Goal: Navigation & Orientation: Find specific page/section

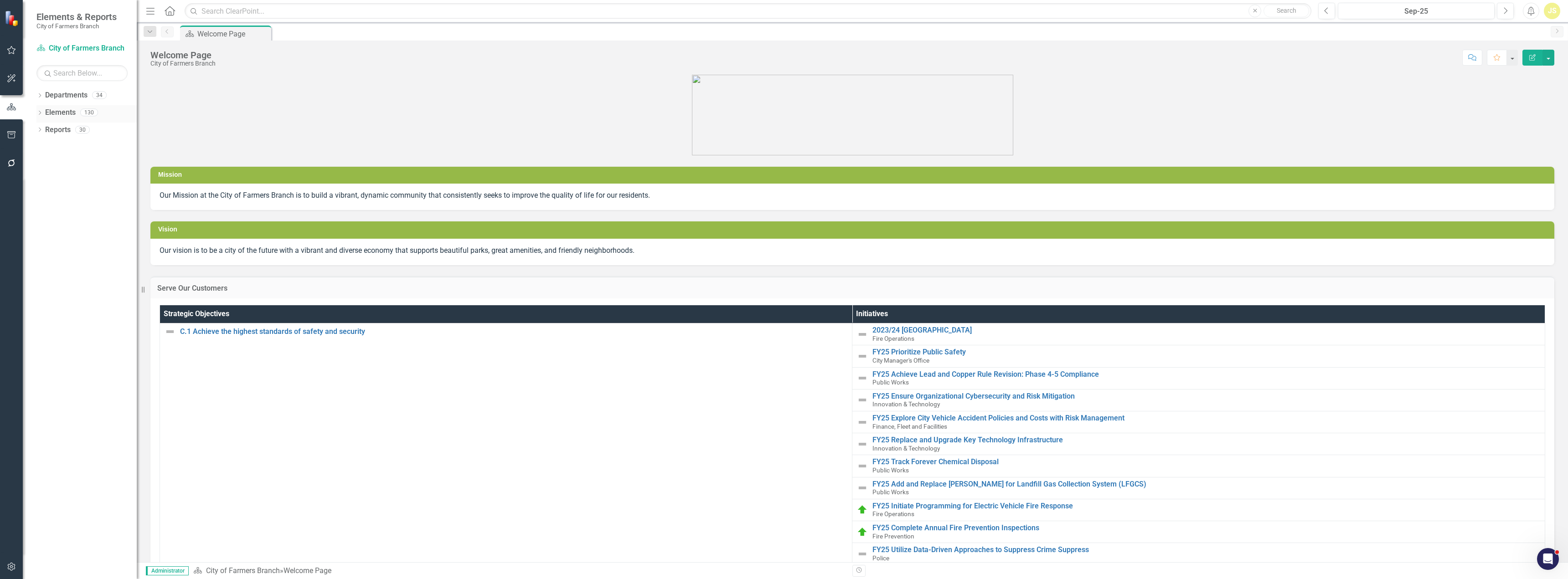
click at [52, 114] on link "Elements" at bounding box center [60, 113] width 31 height 10
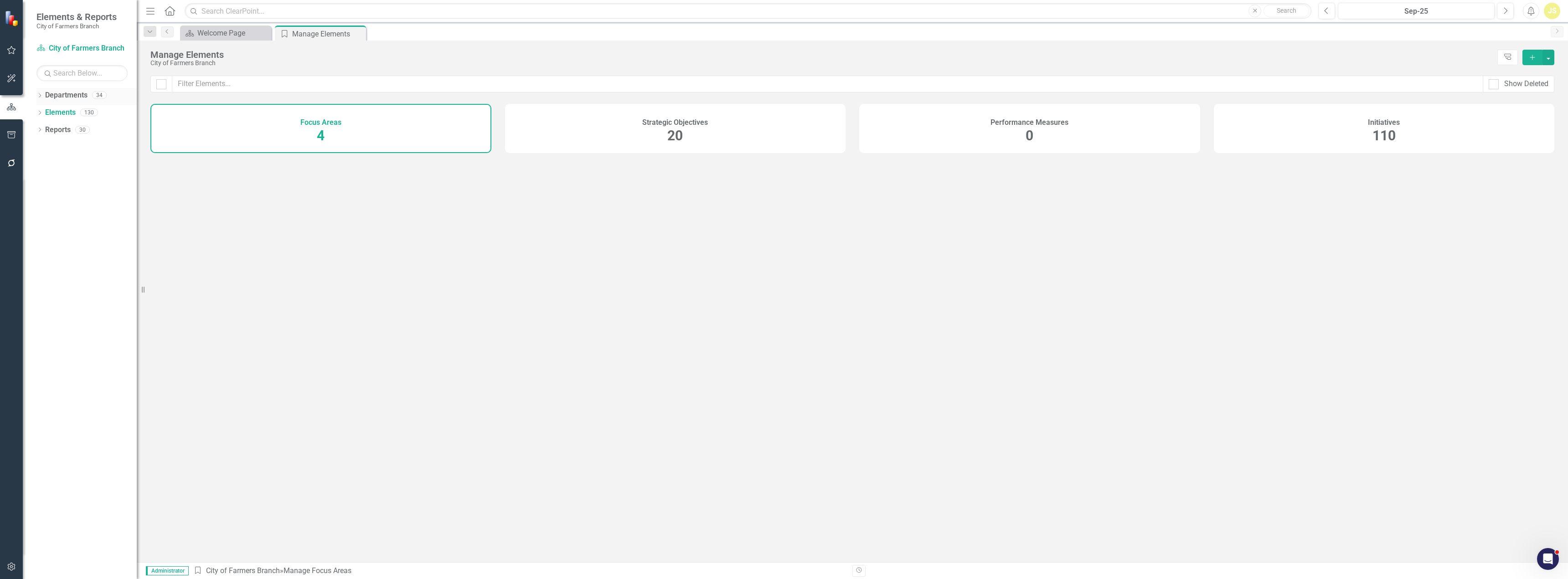
click at [67, 94] on link "Departments" at bounding box center [66, 95] width 42 height 10
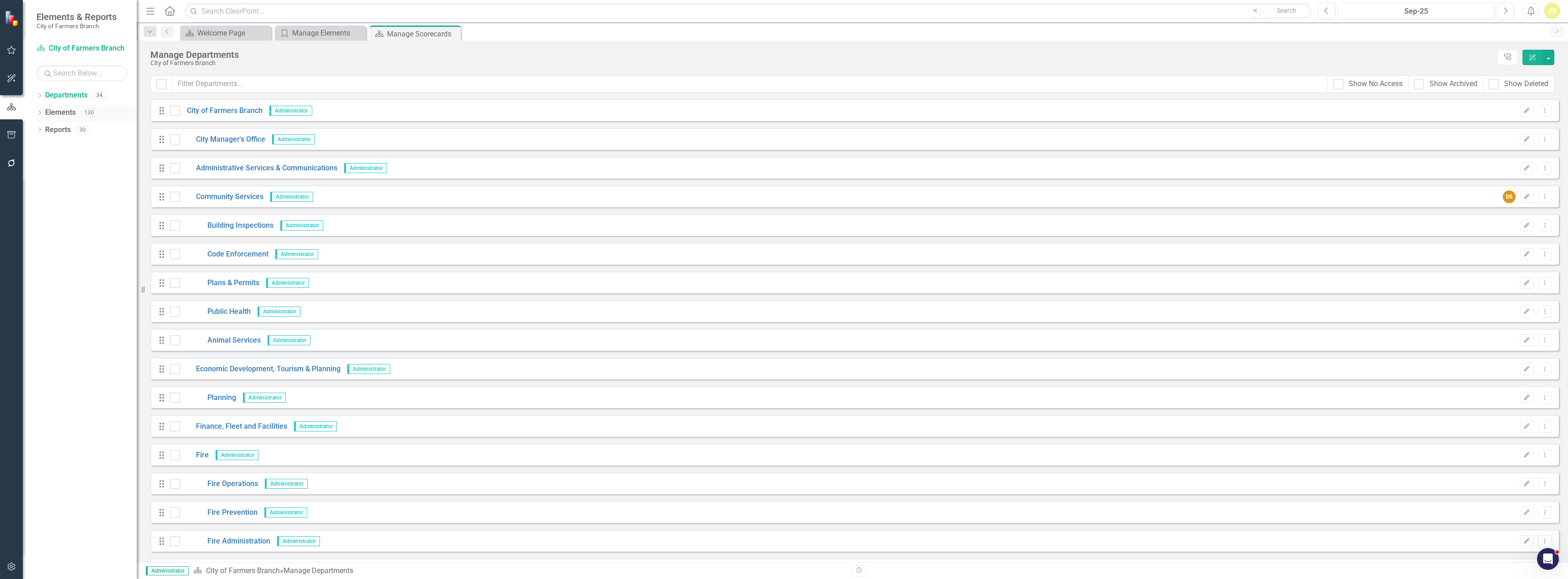
click at [68, 114] on link "Elements" at bounding box center [60, 113] width 31 height 10
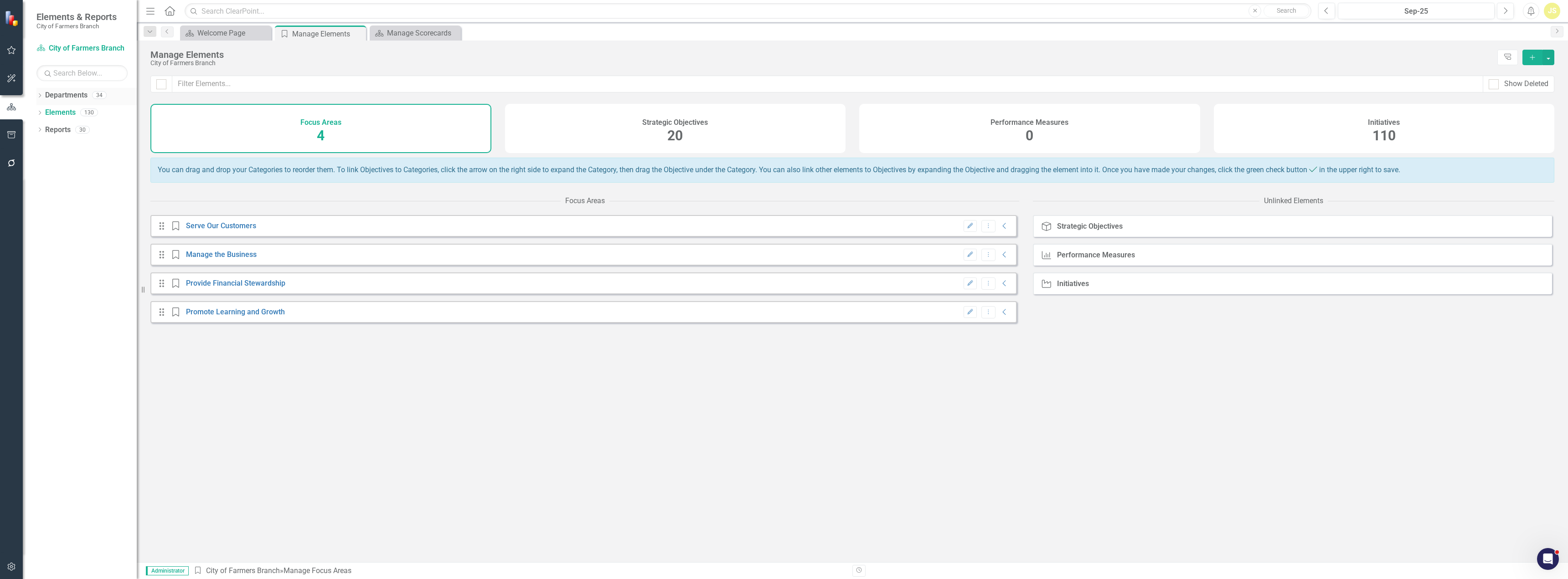
click at [63, 100] on link "Departments" at bounding box center [66, 95] width 42 height 10
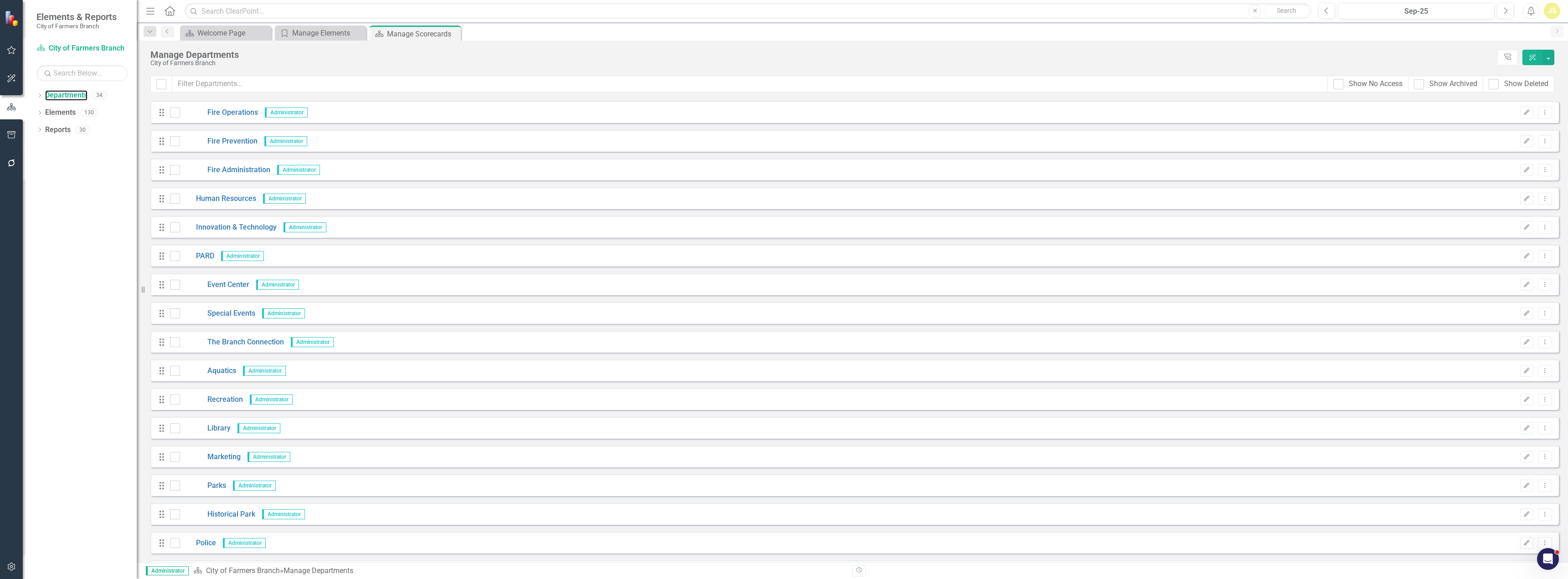
scroll to position [456, 0]
click at [219, 347] on link "Library" at bounding box center [205, 344] width 51 height 10
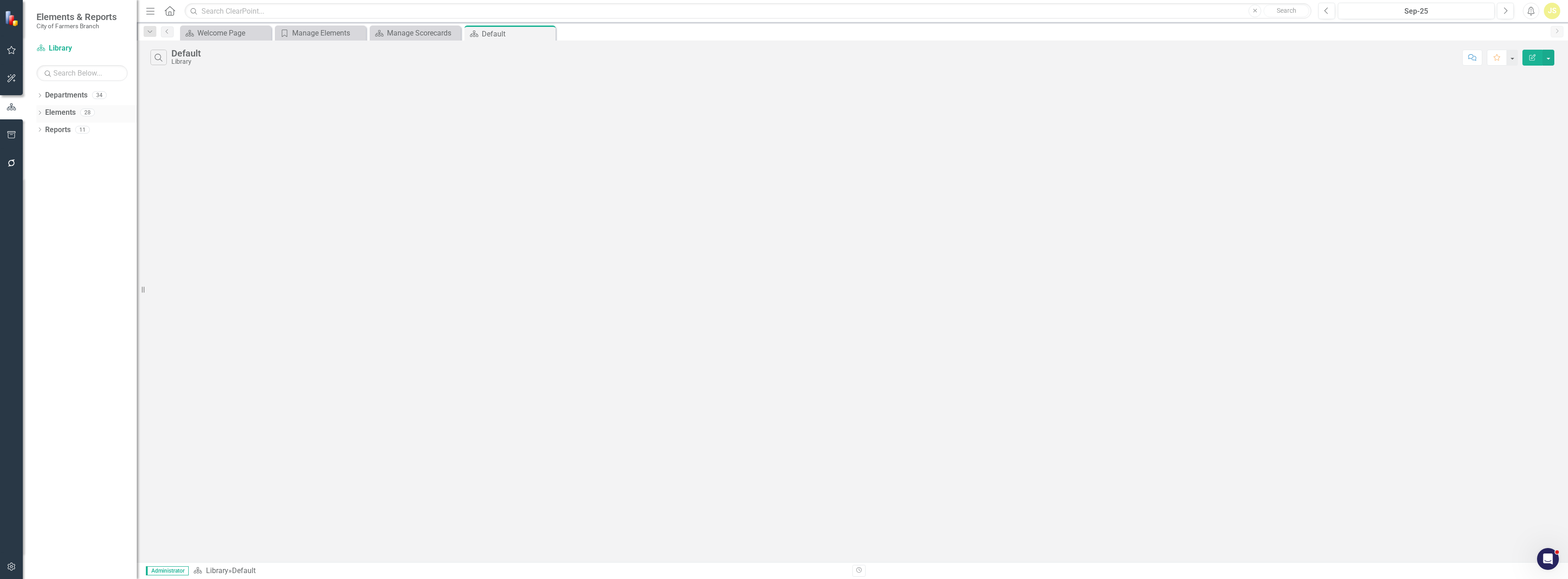
click at [60, 115] on link "Elements" at bounding box center [60, 113] width 31 height 10
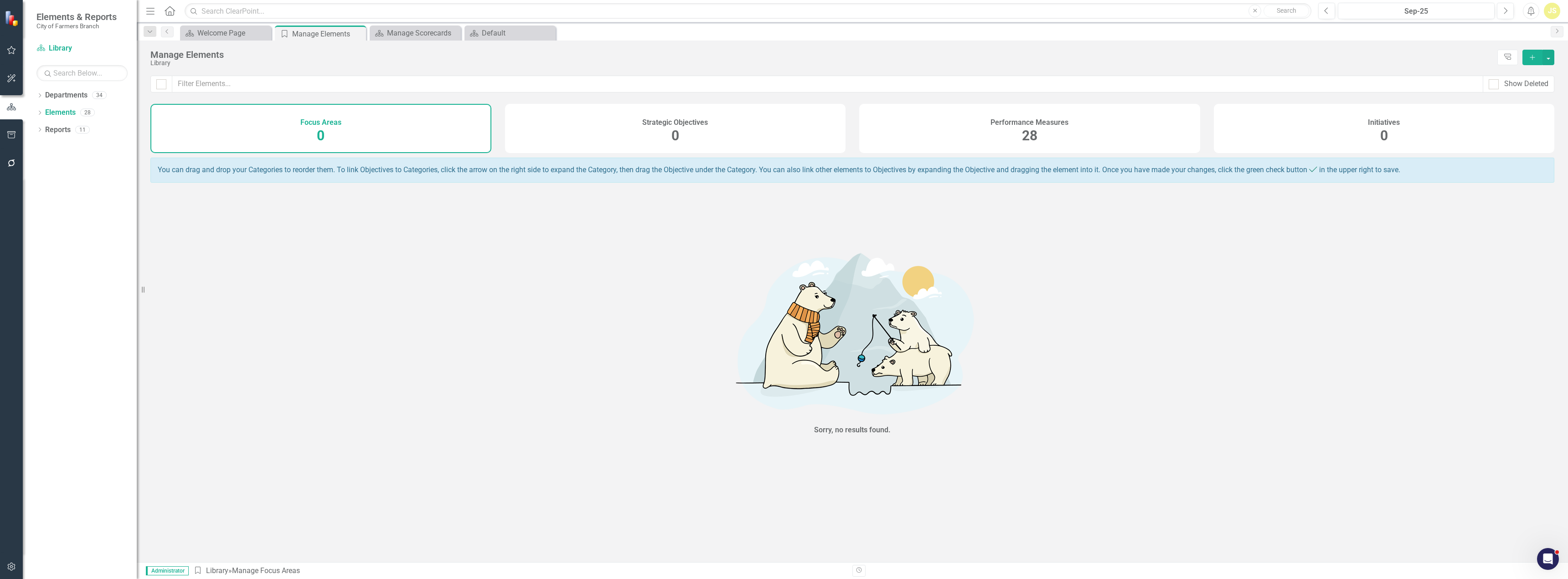
click at [1107, 146] on div "Performance Measures 28" at bounding box center [1030, 128] width 341 height 49
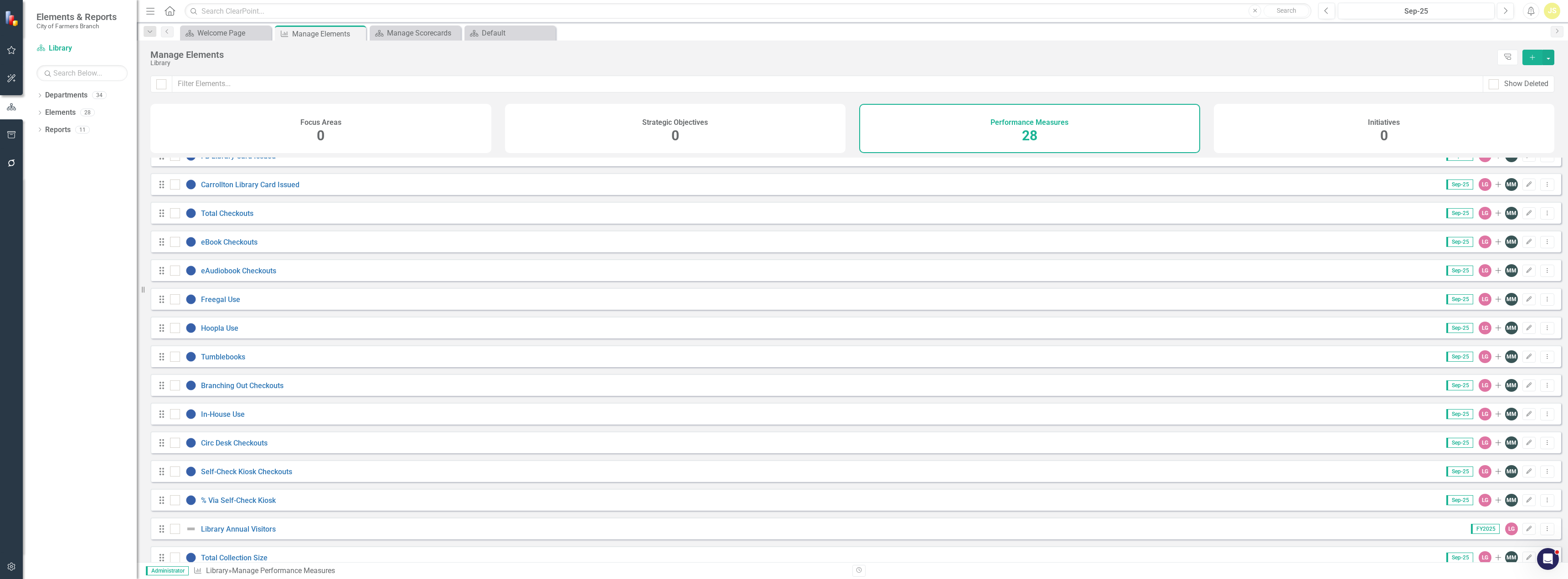
scroll to position [406, 0]
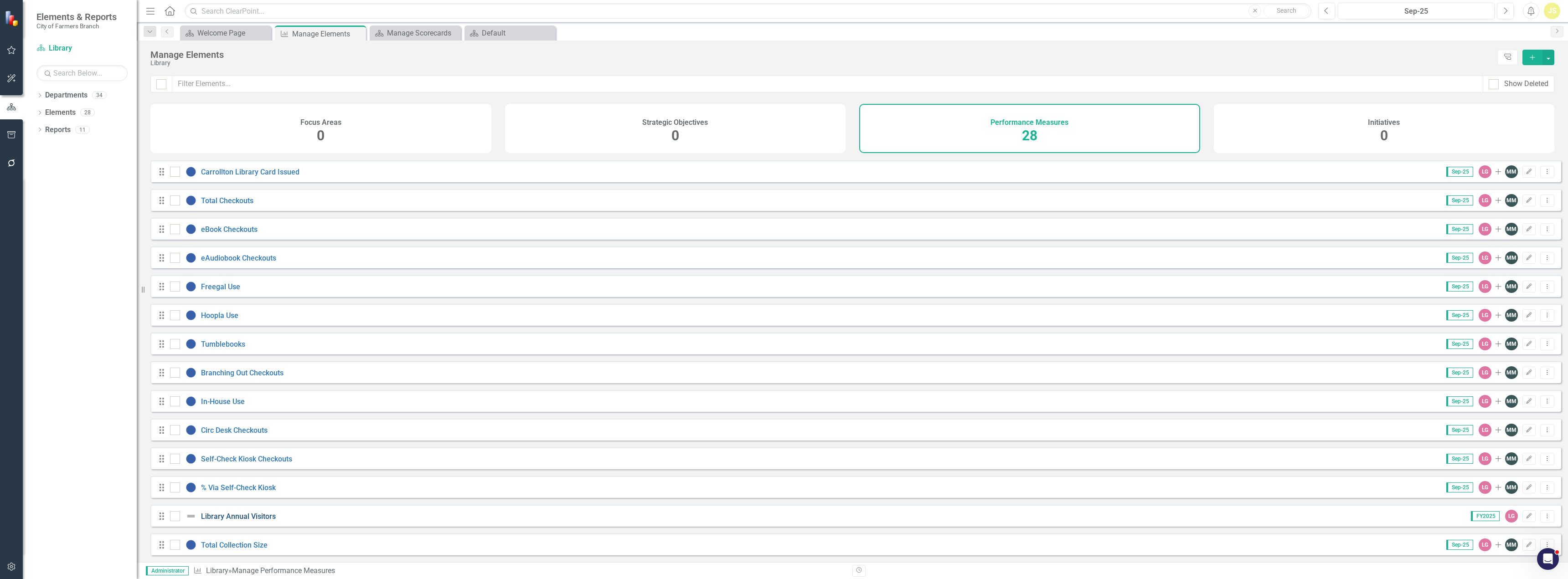
click at [273, 516] on link "Library Annual Visitors" at bounding box center [239, 516] width 75 height 8
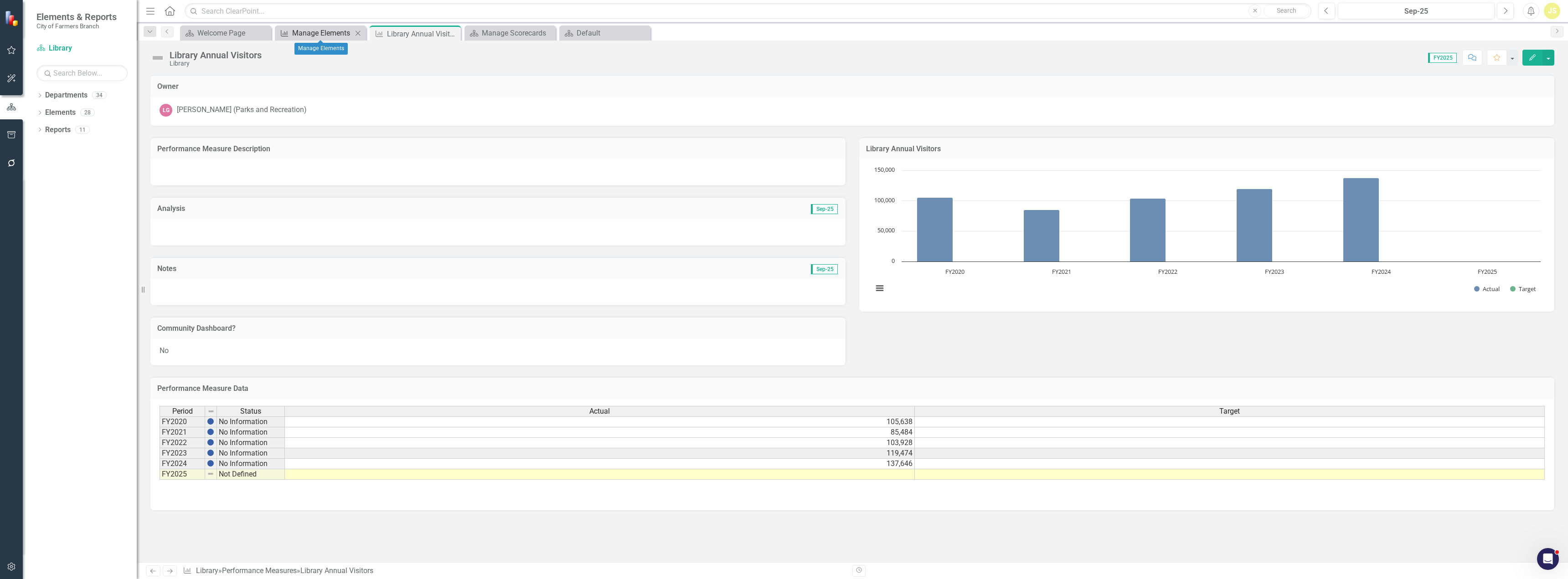
click at [324, 37] on div "Manage Elements" at bounding box center [322, 32] width 60 height 11
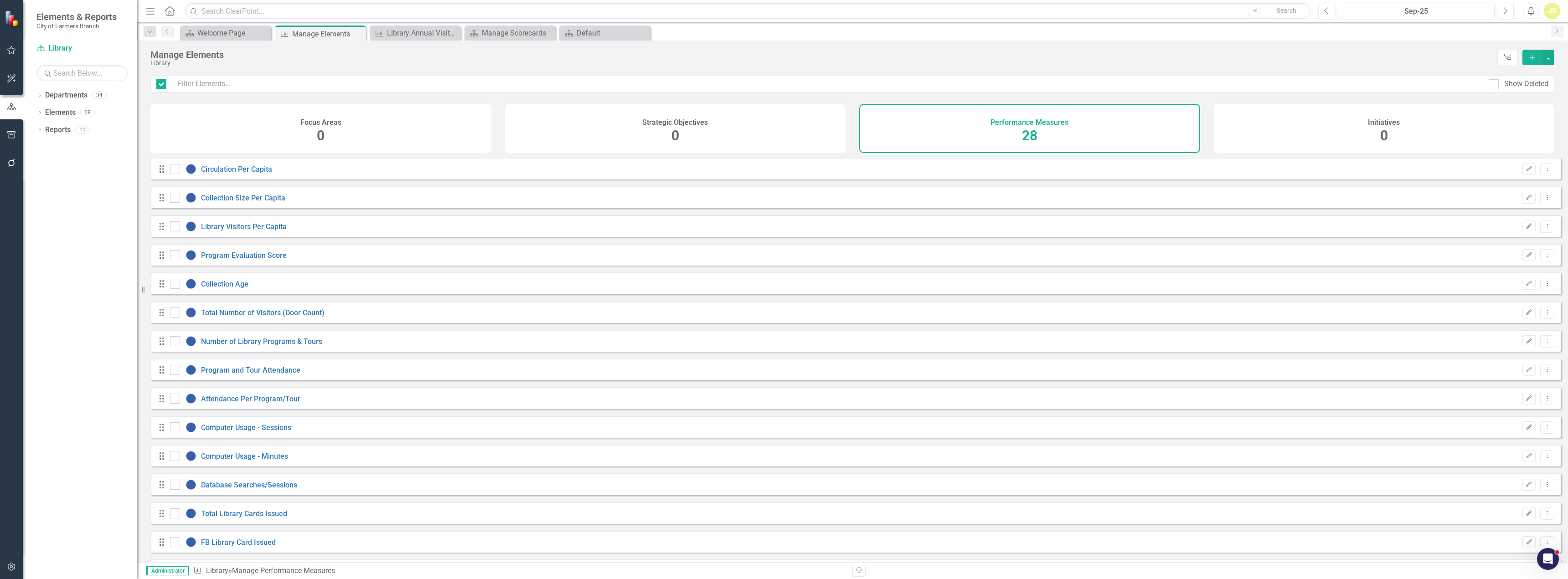
checkbox input "false"
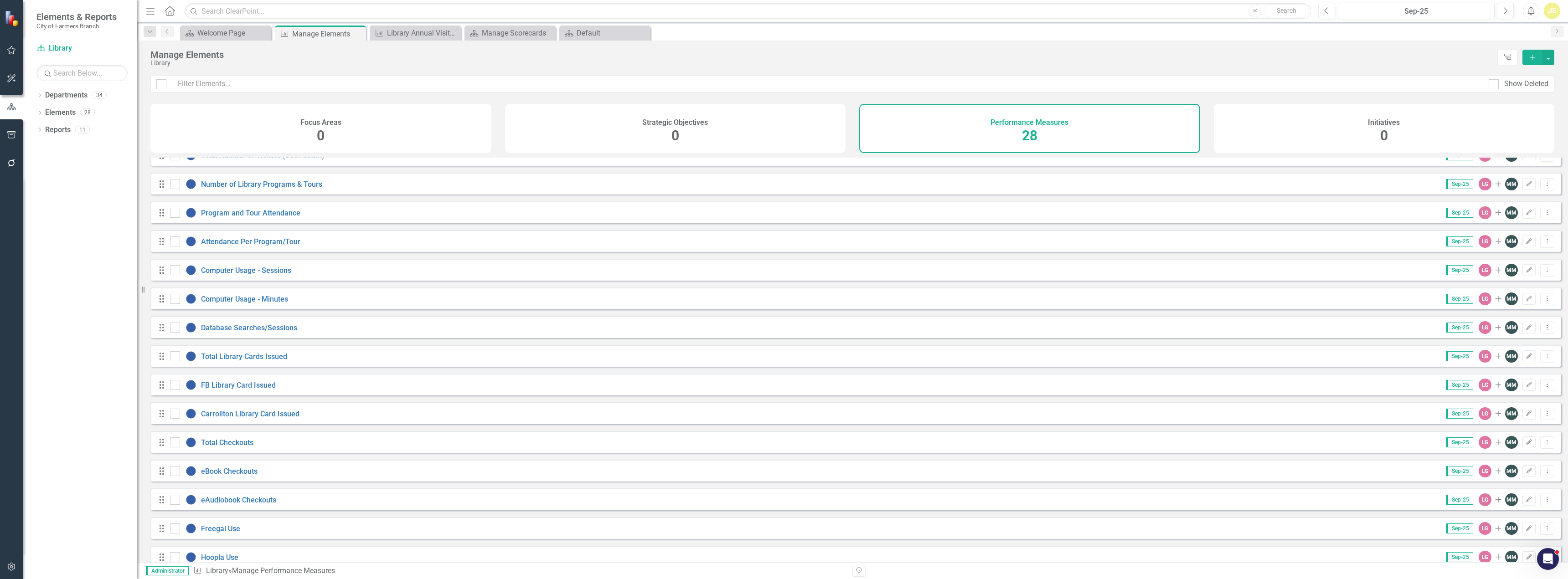
scroll to position [91, 0]
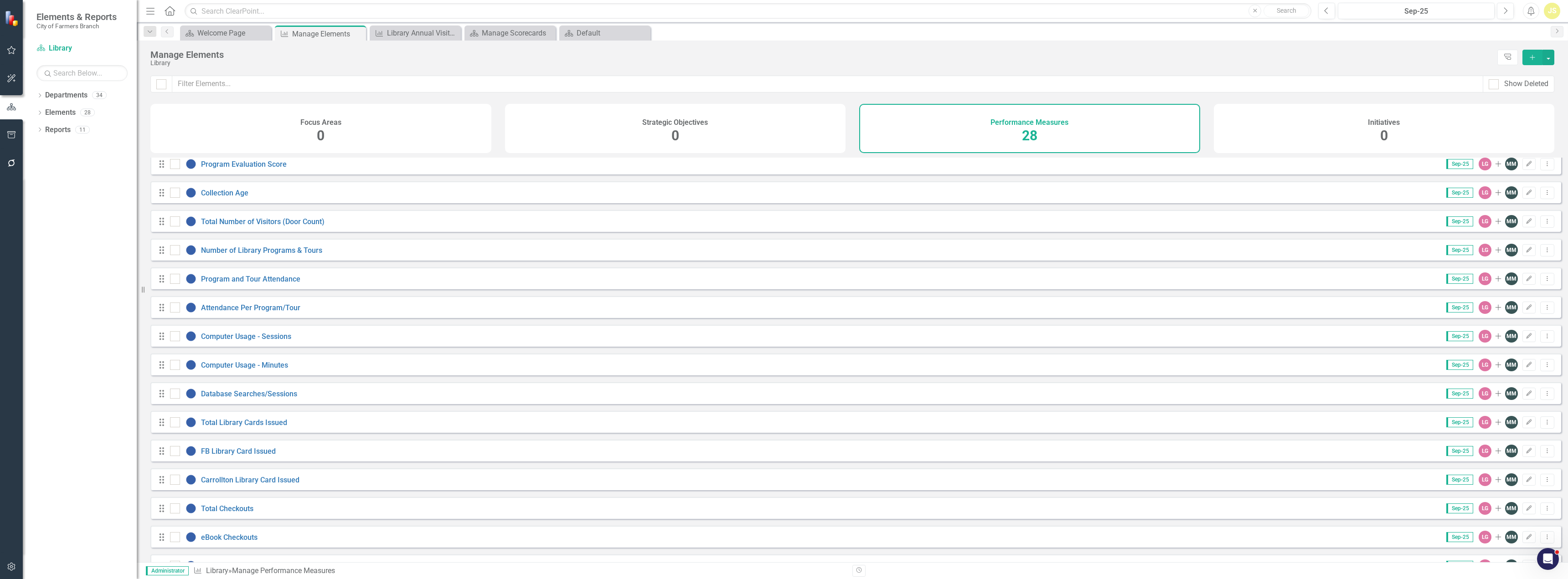
click at [285, 227] on div "Total Number of Visitors (Door Count)" at bounding box center [248, 221] width 157 height 11
click at [287, 226] on link "Total Number of Visitors (Door Count)" at bounding box center [263, 222] width 124 height 8
